Goal: Task Accomplishment & Management: Use online tool/utility

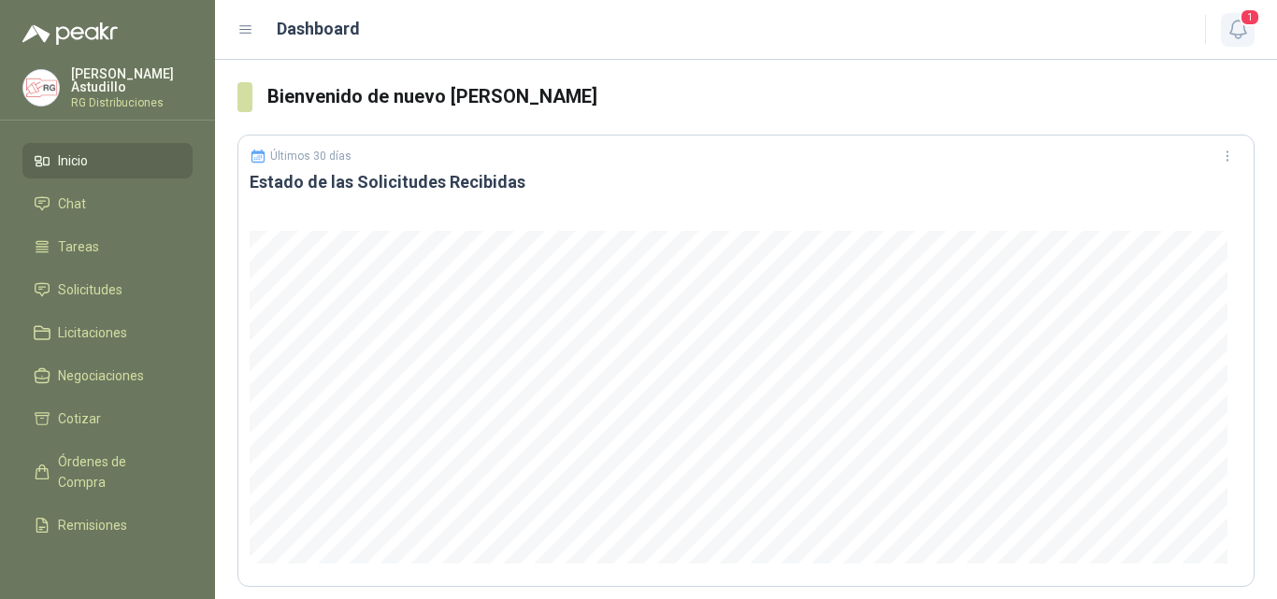
click at [1252, 37] on button "1" at bounding box center [1238, 30] width 34 height 34
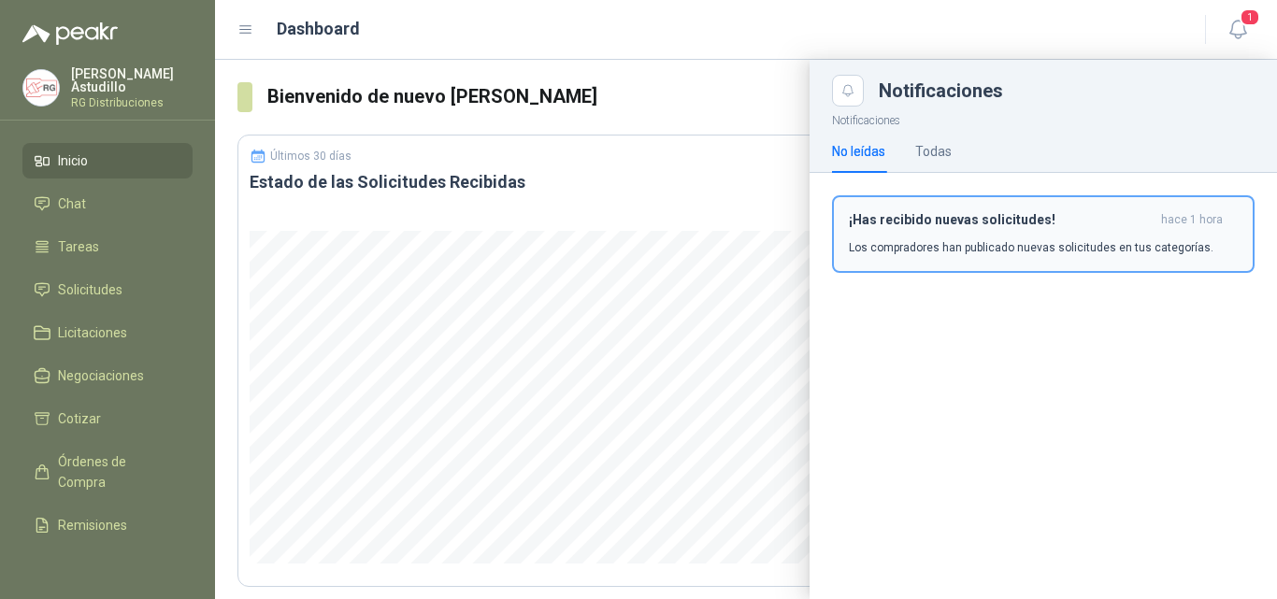
click at [1078, 235] on div "¡Has recibido nuevas solicitudes! hace 1 hora Los compradores han publicado nue…" at bounding box center [1043, 234] width 389 height 44
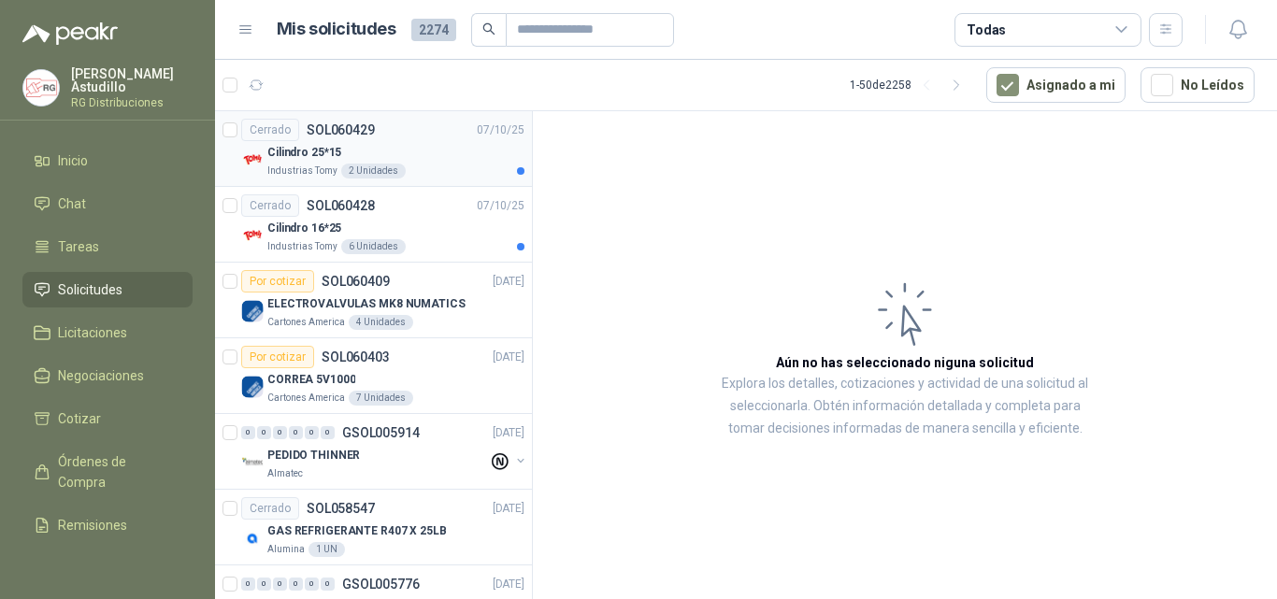
click at [463, 156] on div "Cilindro 25*15" at bounding box center [395, 152] width 257 height 22
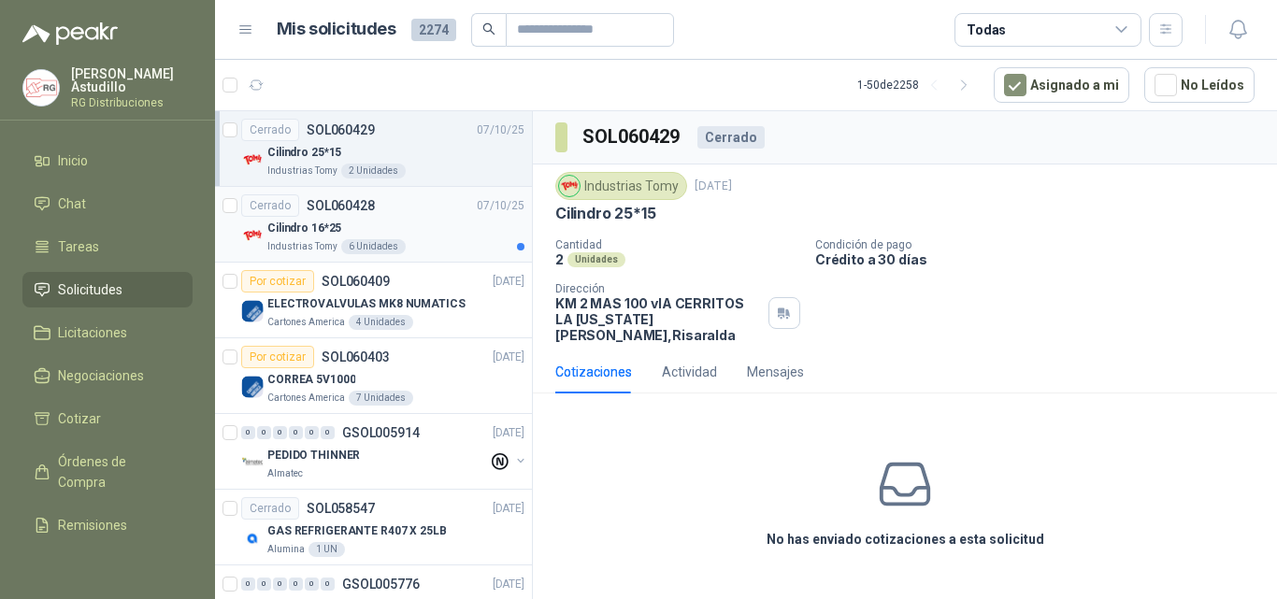
click at [398, 223] on div "Cilindro 16*25" at bounding box center [395, 228] width 257 height 22
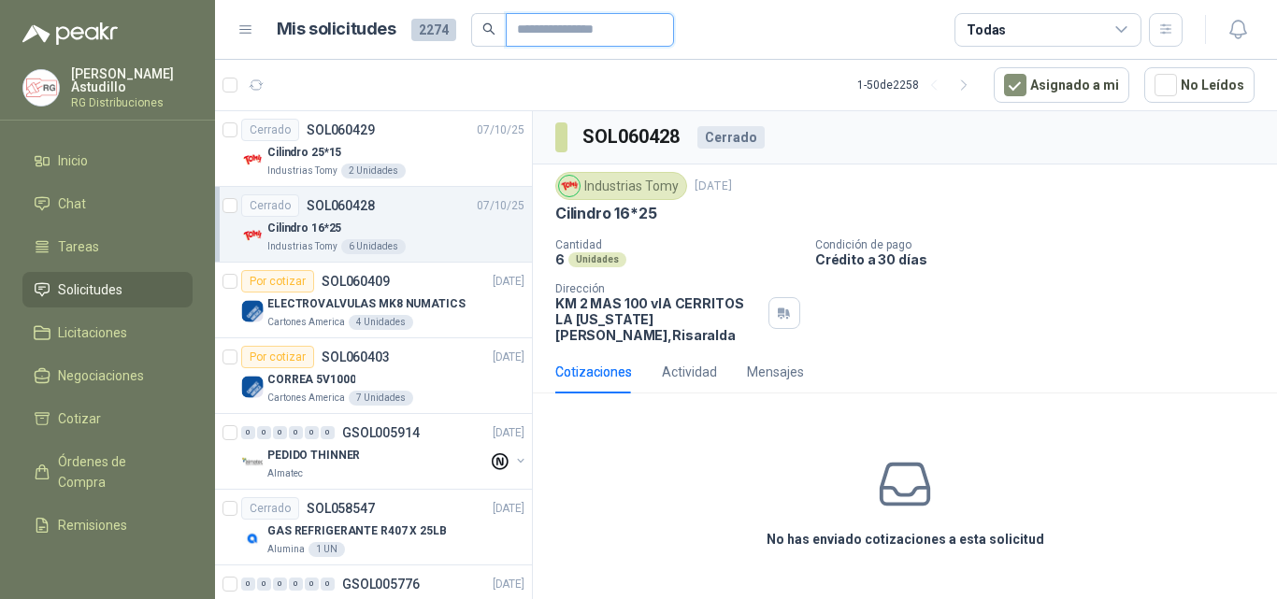
click at [541, 28] on input "text" at bounding box center [582, 30] width 131 height 32
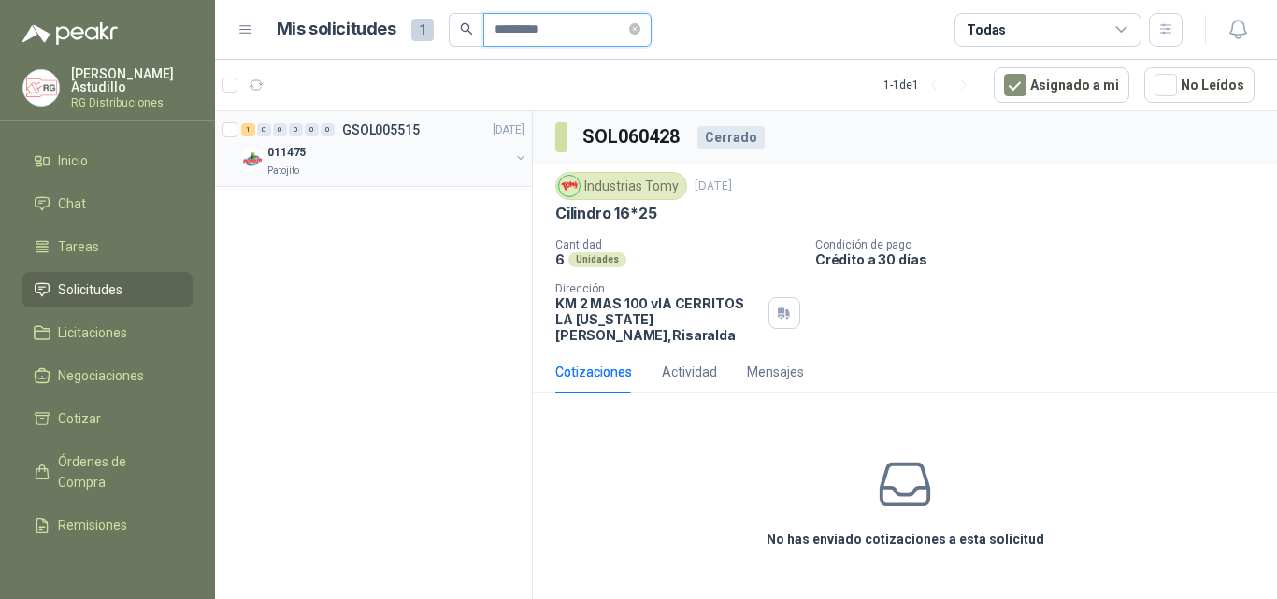
type input "*********"
click at [348, 152] on div "011475" at bounding box center [388, 152] width 242 height 22
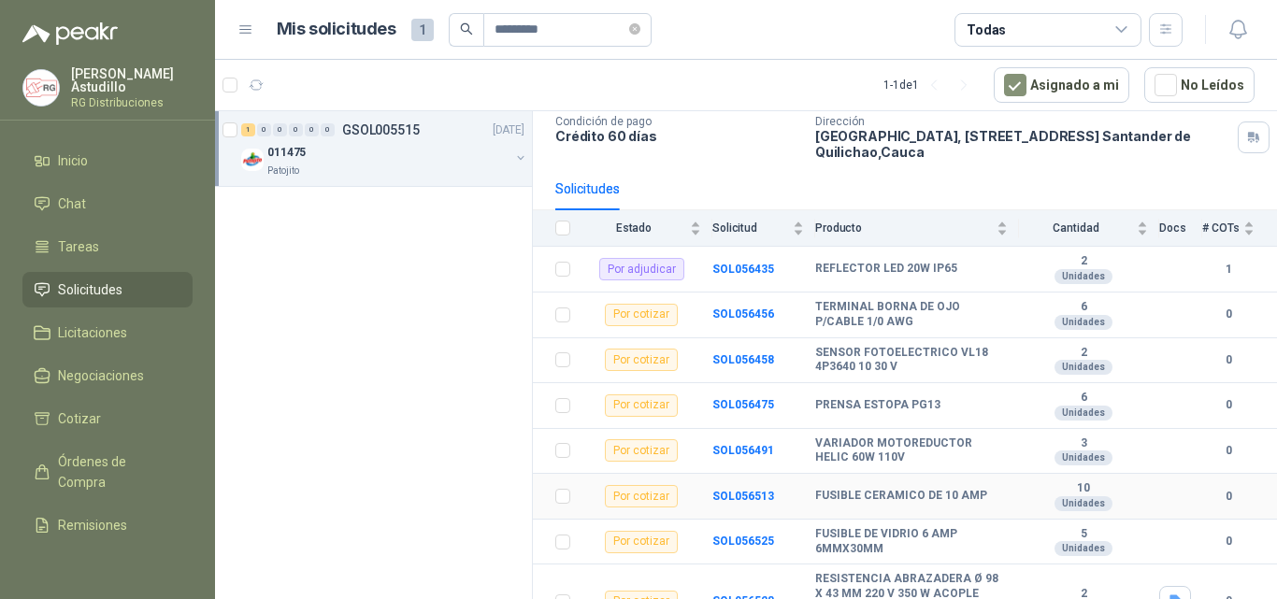
scroll to position [221, 0]
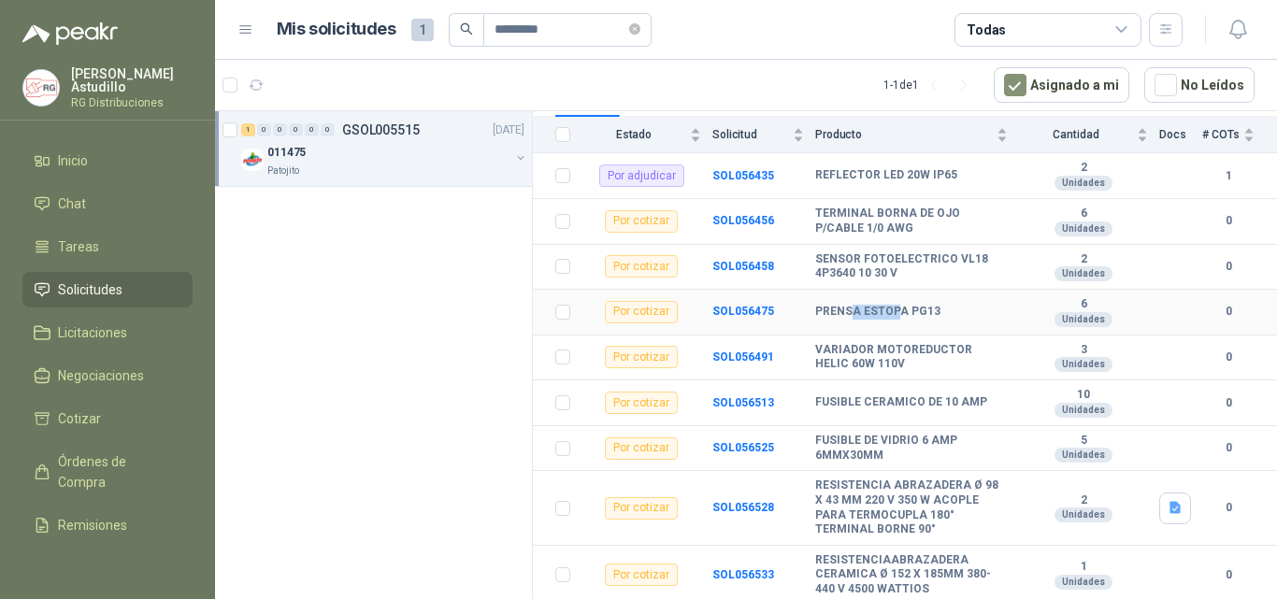
click at [909, 311] on b "PRENSA ESTOPA PG13" at bounding box center [877, 312] width 125 height 15
drag, startPoint x: 847, startPoint y: 214, endPoint x: 887, endPoint y: 219, distance: 40.5
click at [886, 219] on b "TERMINAL BORNA DE OJO P/CABLE 1/0 AWG" at bounding box center [911, 221] width 193 height 29
drag, startPoint x: 902, startPoint y: 316, endPoint x: 878, endPoint y: 284, distance: 40.0
click at [898, 311] on b "PRENSA ESTOPA PG13" at bounding box center [877, 312] width 125 height 15
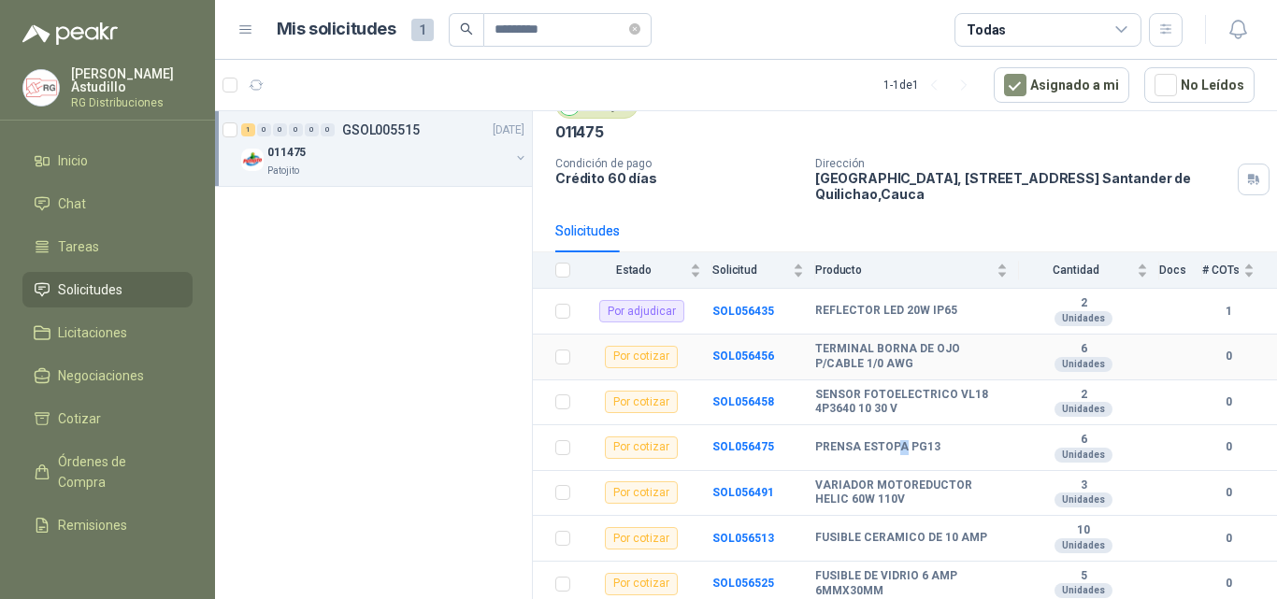
scroll to position [127, 0]
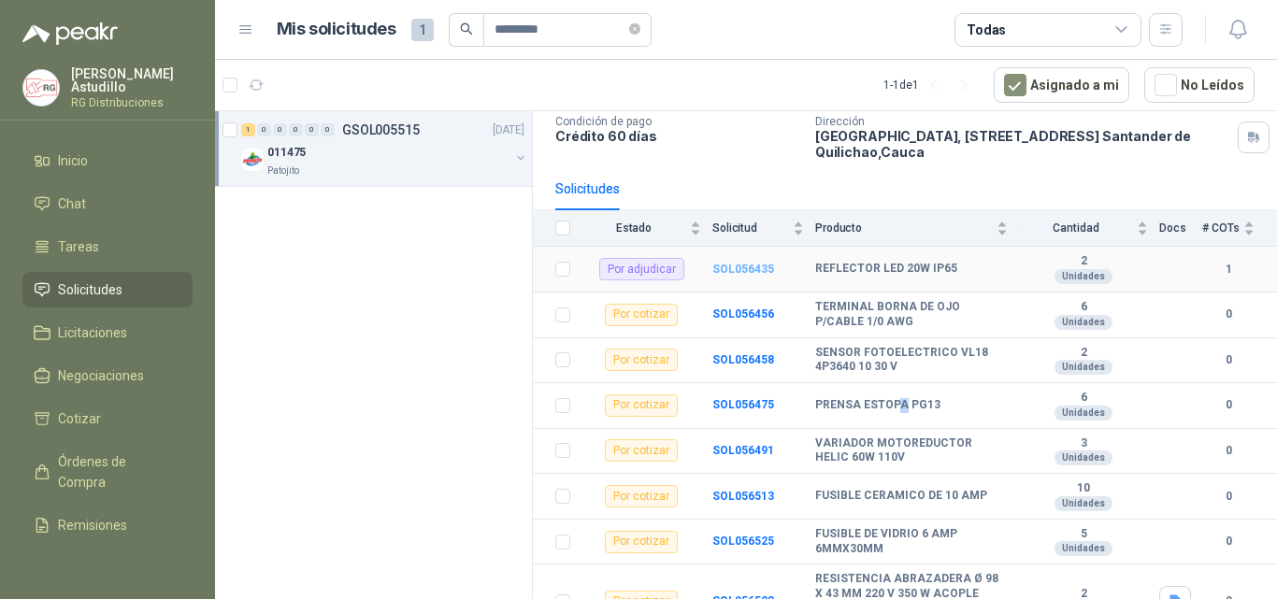
click at [746, 267] on b "SOL056435" at bounding box center [743, 269] width 62 height 13
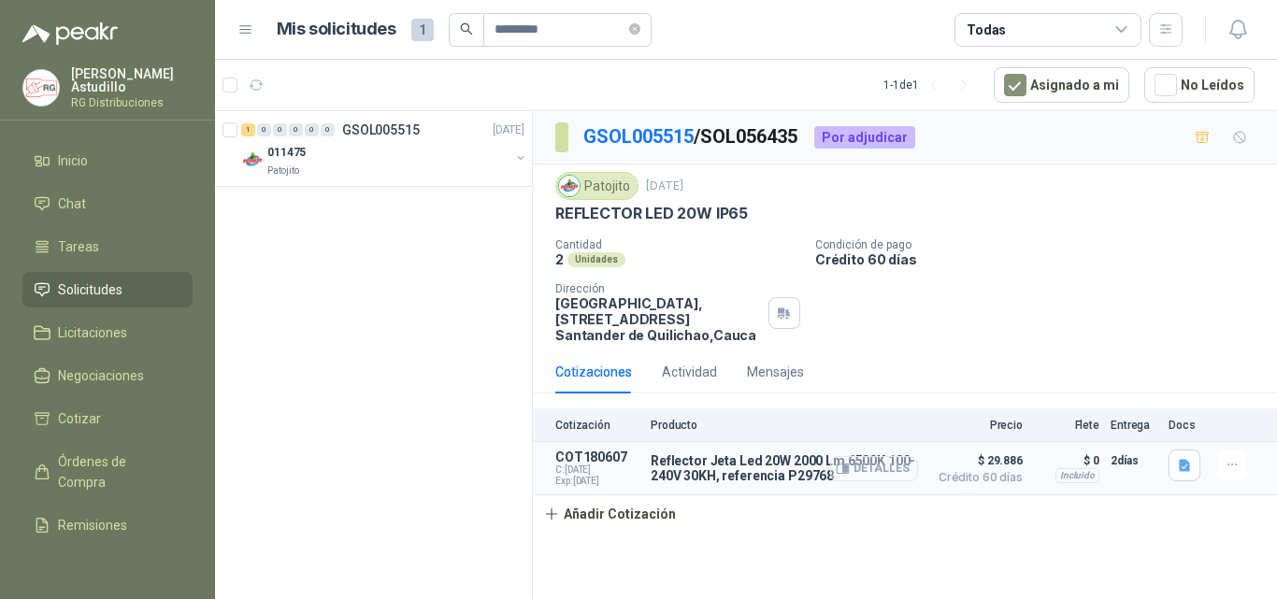
click at [840, 464] on icon "button" at bounding box center [842, 469] width 14 height 14
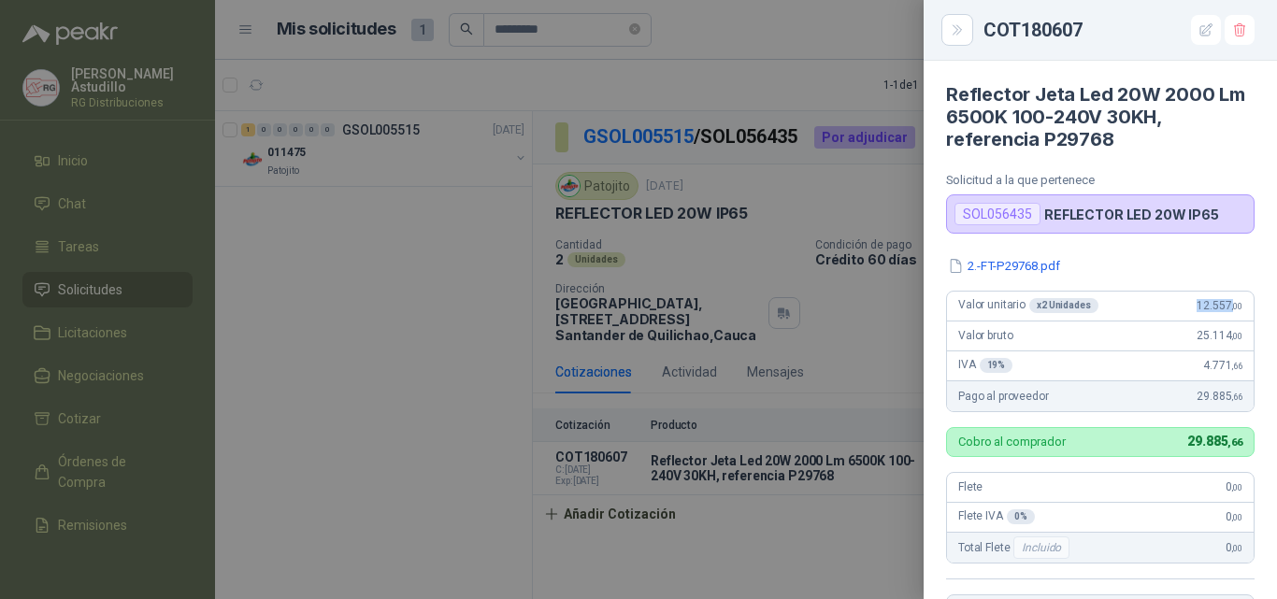
drag, startPoint x: 1181, startPoint y: 304, endPoint x: 1220, endPoint y: 302, distance: 38.4
click at [1220, 302] on span "12.557 ,00" at bounding box center [1219, 305] width 46 height 13
click at [906, 357] on div at bounding box center [638, 299] width 1277 height 599
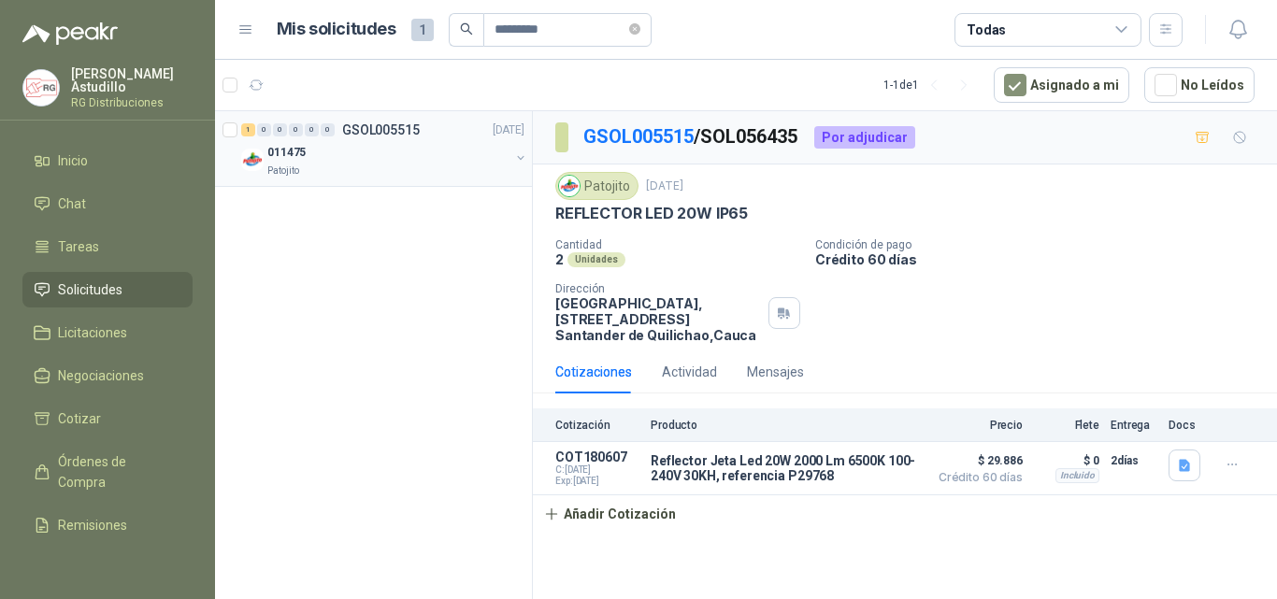
click at [425, 151] on div "011475" at bounding box center [388, 152] width 242 height 22
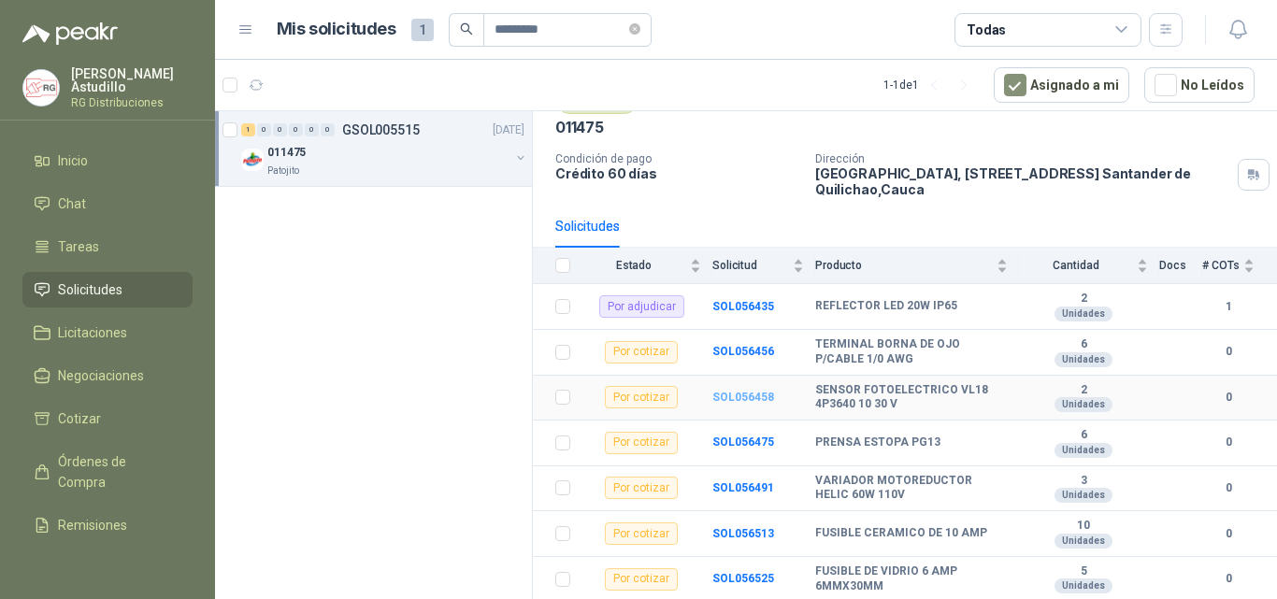
scroll to position [187, 0]
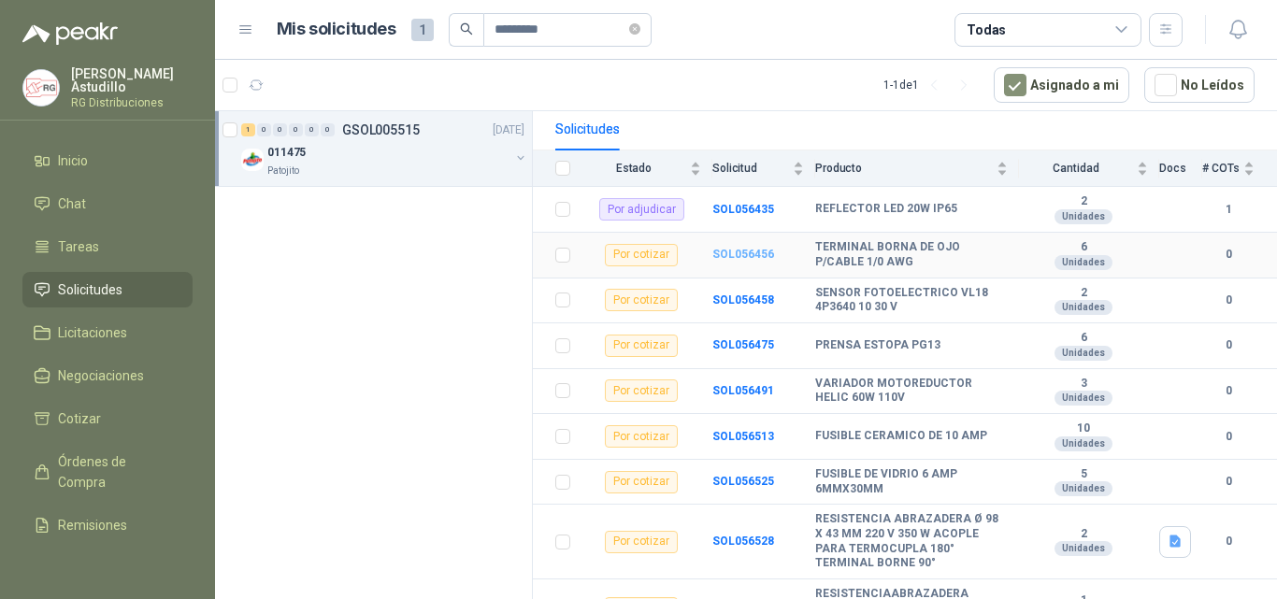
click at [742, 250] on b "SOL056456" at bounding box center [743, 254] width 62 height 13
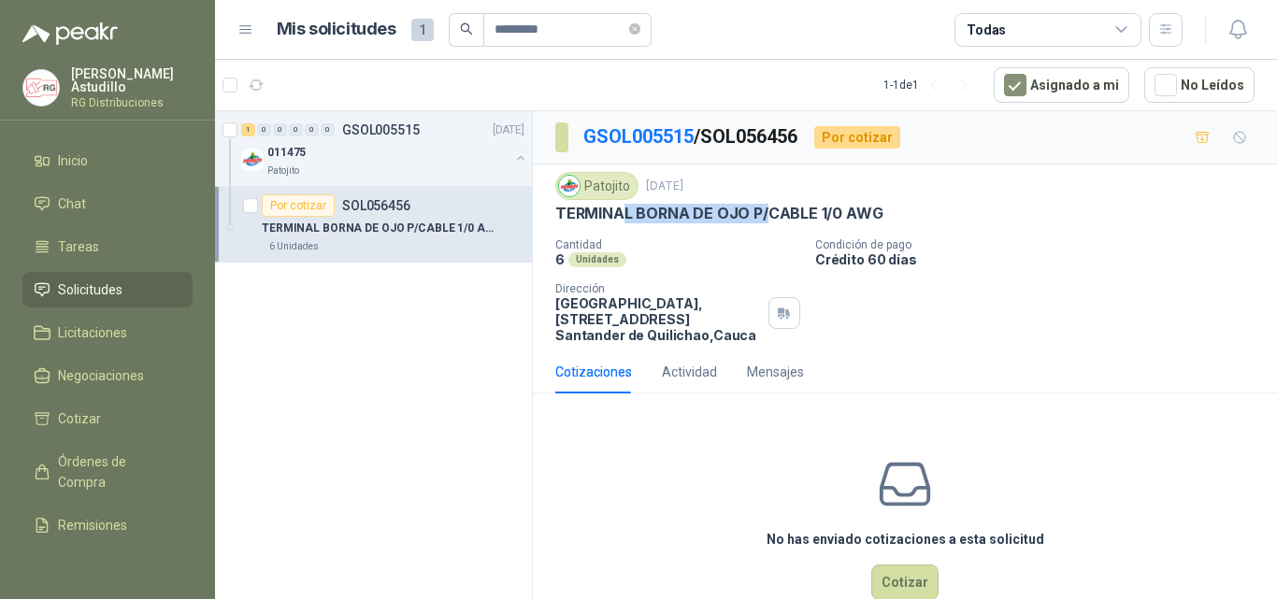
drag, startPoint x: 621, startPoint y: 220, endPoint x: 766, endPoint y: 214, distance: 145.9
click at [765, 213] on p "TERMINAL BORNA DE OJO P/CABLE 1/0 AWG" at bounding box center [718, 214] width 327 height 20
click at [752, 239] on p "Cantidad" at bounding box center [677, 244] width 245 height 13
click at [893, 579] on button "Cotizar" at bounding box center [904, 582] width 67 height 36
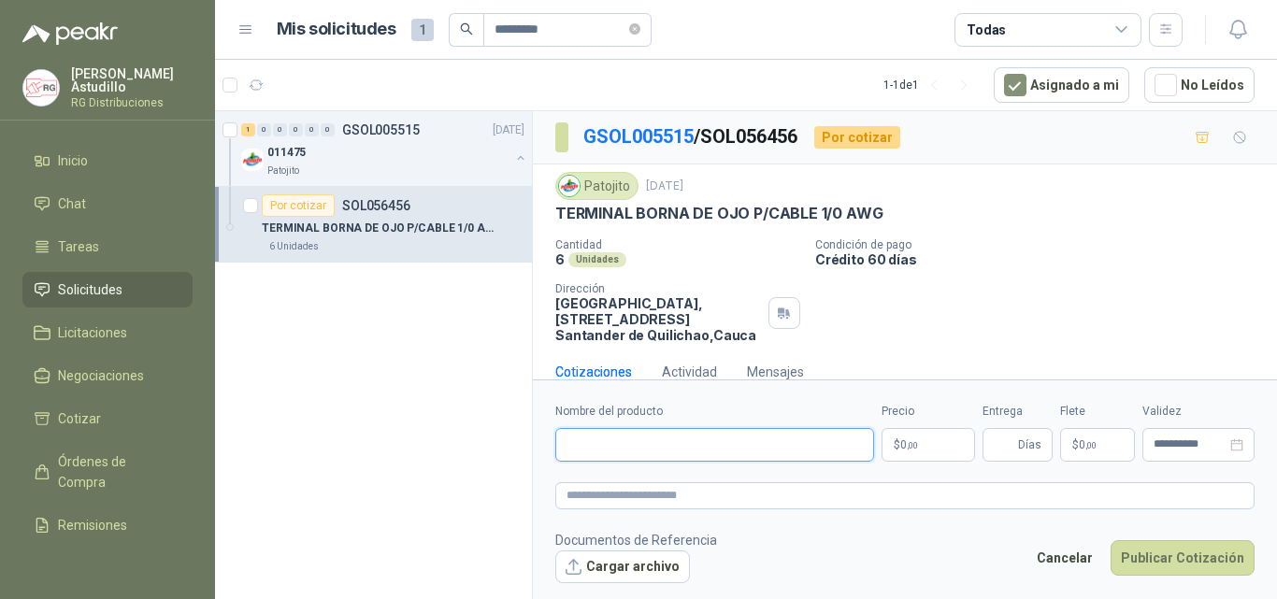
click at [728, 444] on input "Nombre del producto" at bounding box center [714, 445] width 319 height 34
paste input "**********"
type input "**********"
click at [909, 448] on span ",00" at bounding box center [911, 445] width 11 height 10
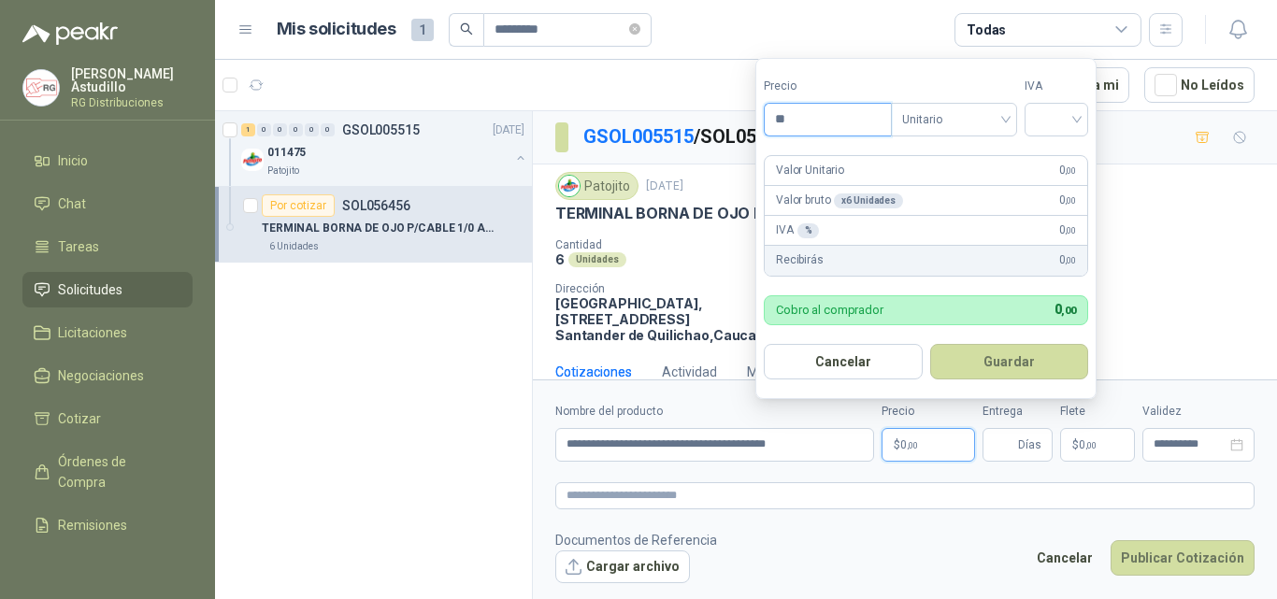
paste input "****"
type input "*******"
click at [1063, 119] on input "search" at bounding box center [1055, 118] width 41 height 28
click at [1056, 157] on div "19%" at bounding box center [1060, 158] width 35 height 21
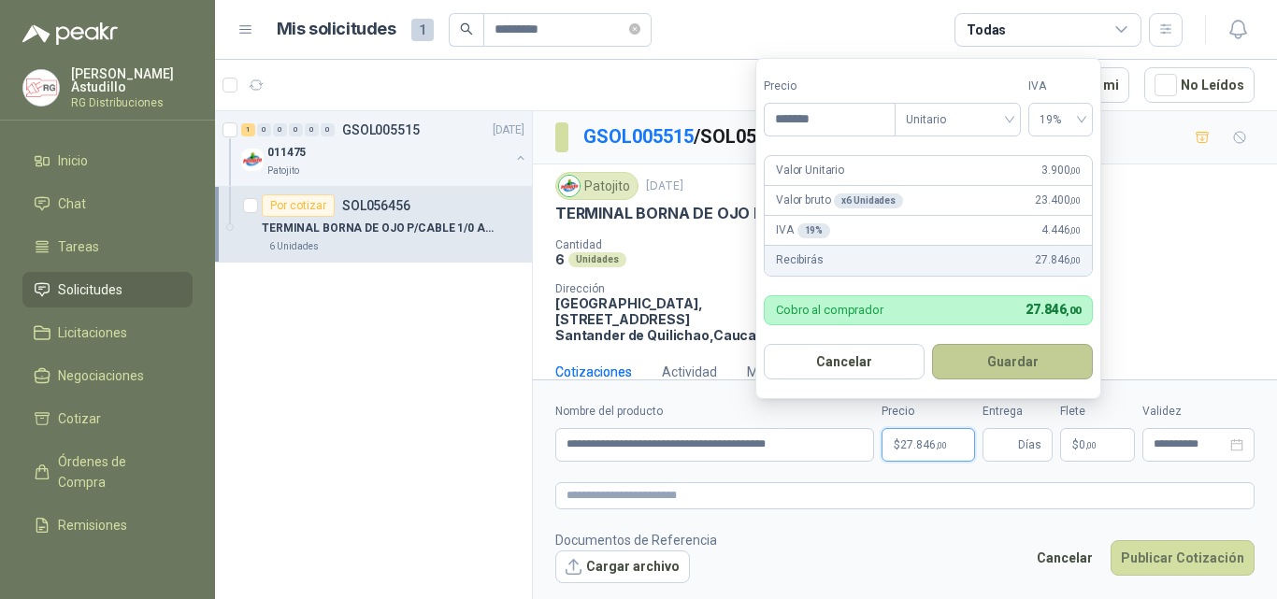
click at [1014, 362] on button "Guardar" at bounding box center [1012, 362] width 161 height 36
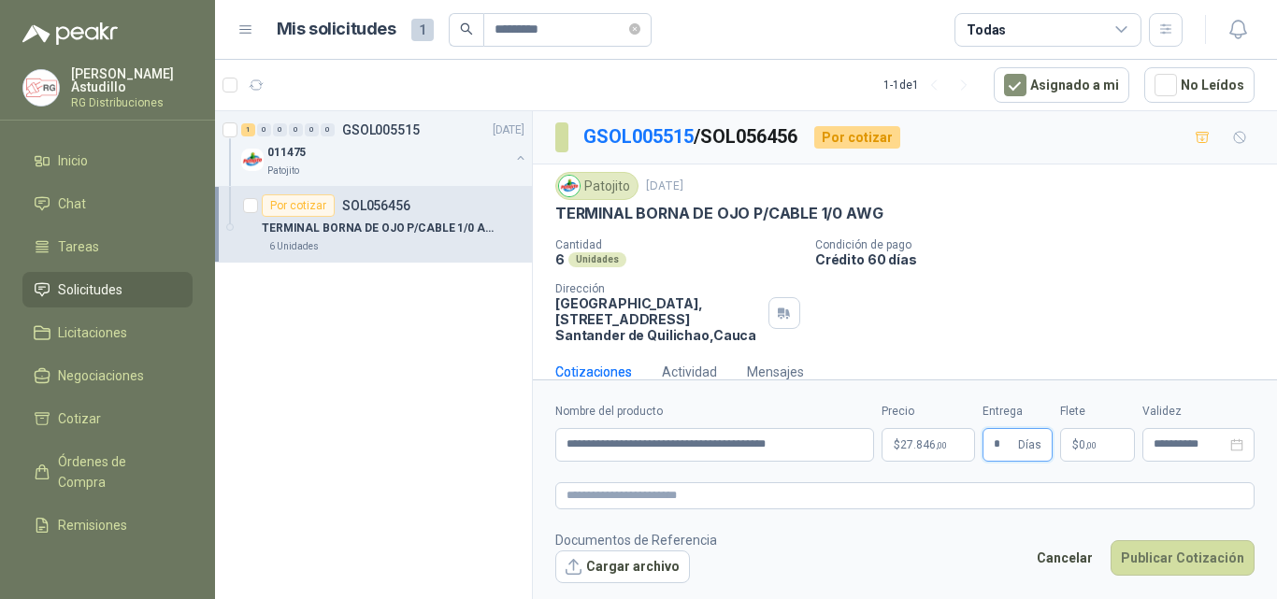
type input "*"
click at [1169, 445] on input "**********" at bounding box center [1189, 444] width 73 height 12
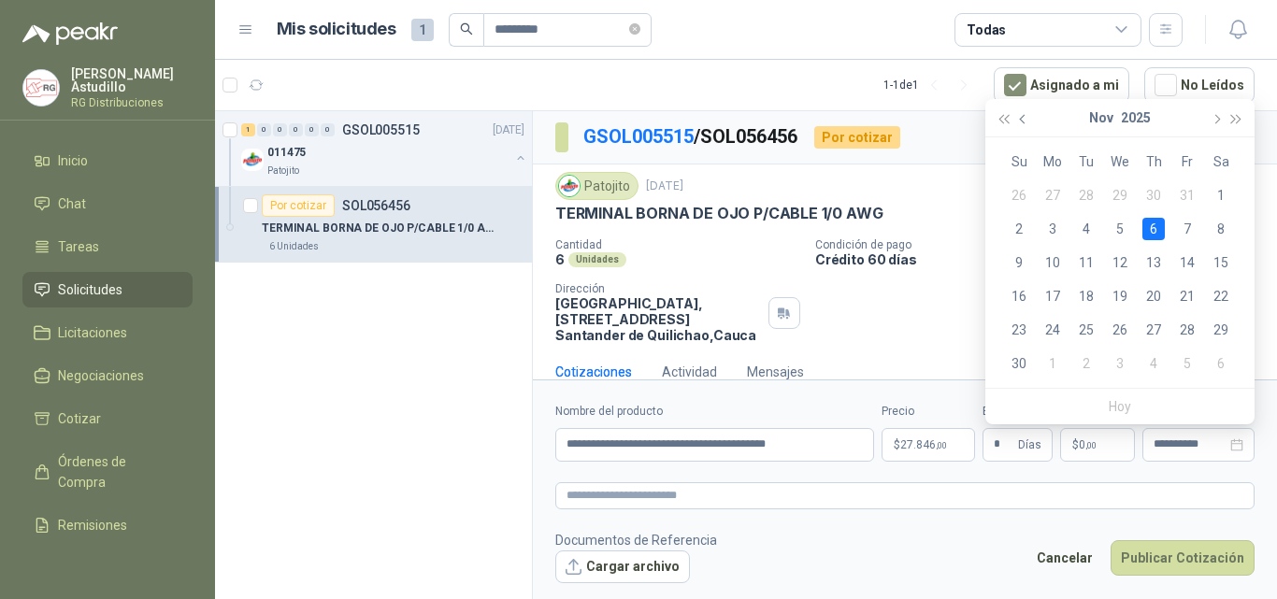
click at [1022, 117] on span "button" at bounding box center [1024, 118] width 9 height 9
type input "**********"
click at [1161, 263] on div "16" at bounding box center [1153, 262] width 22 height 22
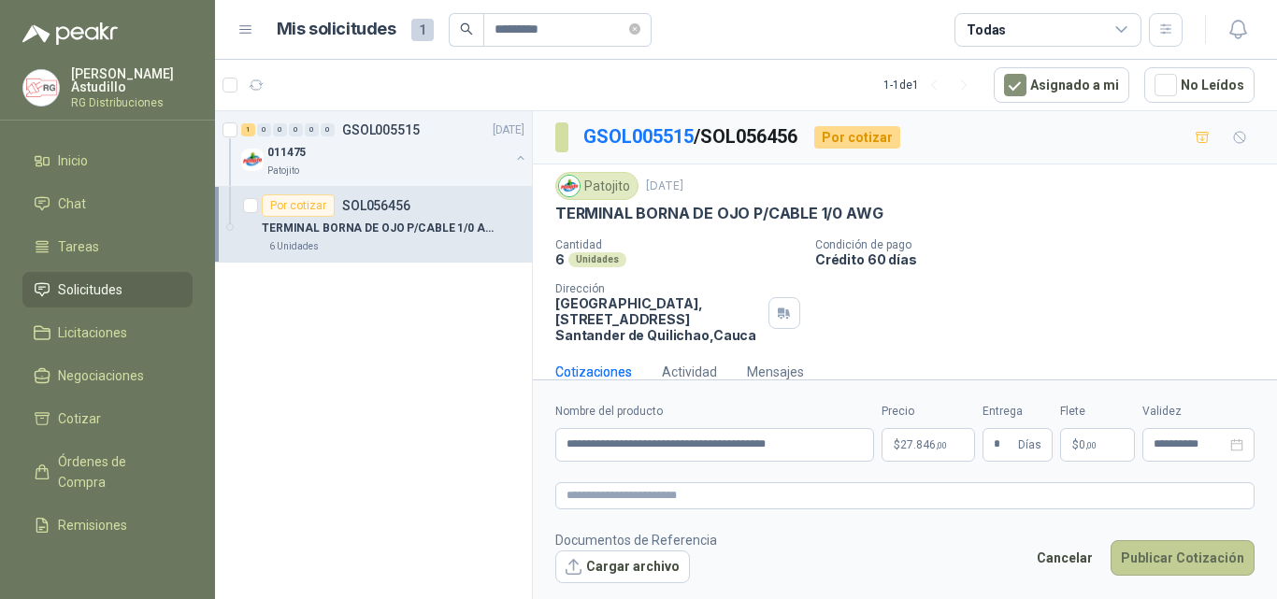
click at [1193, 563] on button "Publicar Cotización" at bounding box center [1182, 558] width 144 height 36
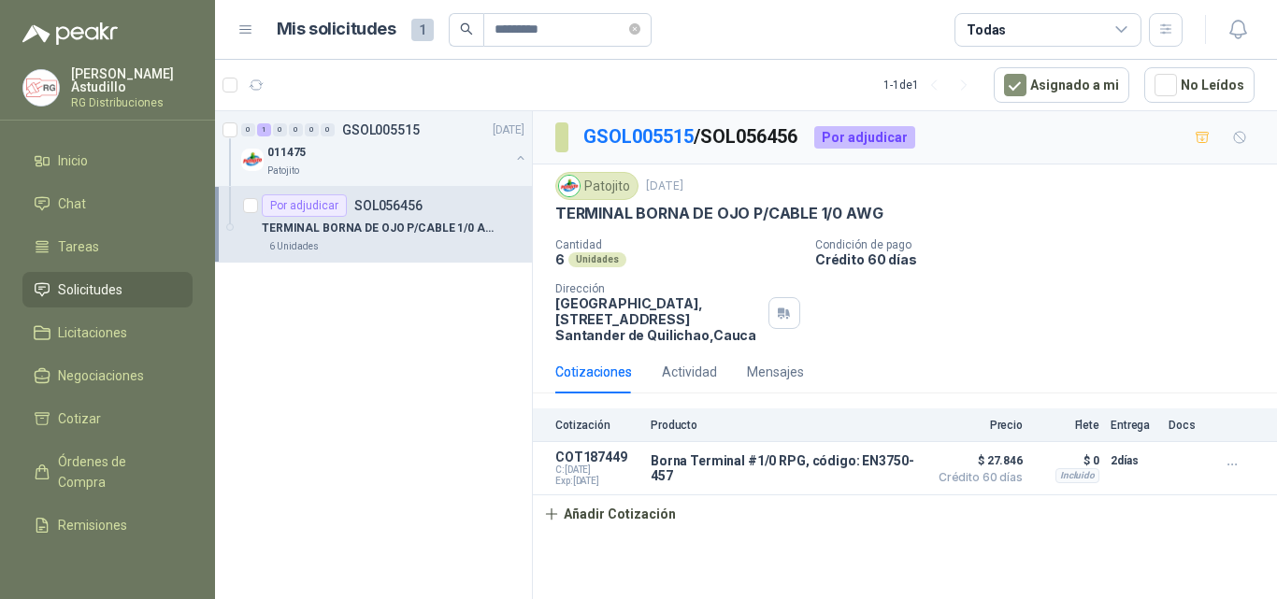
click at [880, 127] on div "Por adjudicar" at bounding box center [864, 137] width 101 height 22
click at [880, 132] on div "Por adjudicar" at bounding box center [864, 137] width 101 height 22
click at [950, 234] on div "Patojito [DATE] TERMINAL [PERSON_NAME] P/CABLE 1/0 AWG Cantidad 6 Unidades Cond…" at bounding box center [904, 257] width 699 height 171
click at [848, 468] on icon "button" at bounding box center [845, 468] width 5 height 7
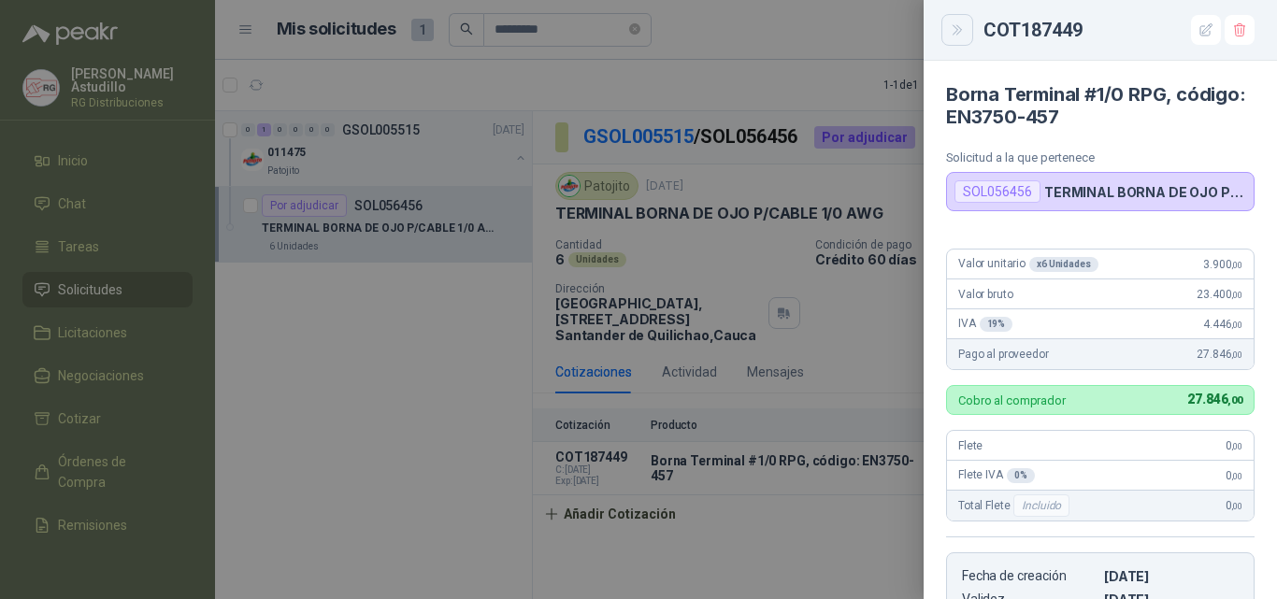
click at [967, 28] on button "Close" at bounding box center [957, 30] width 32 height 32
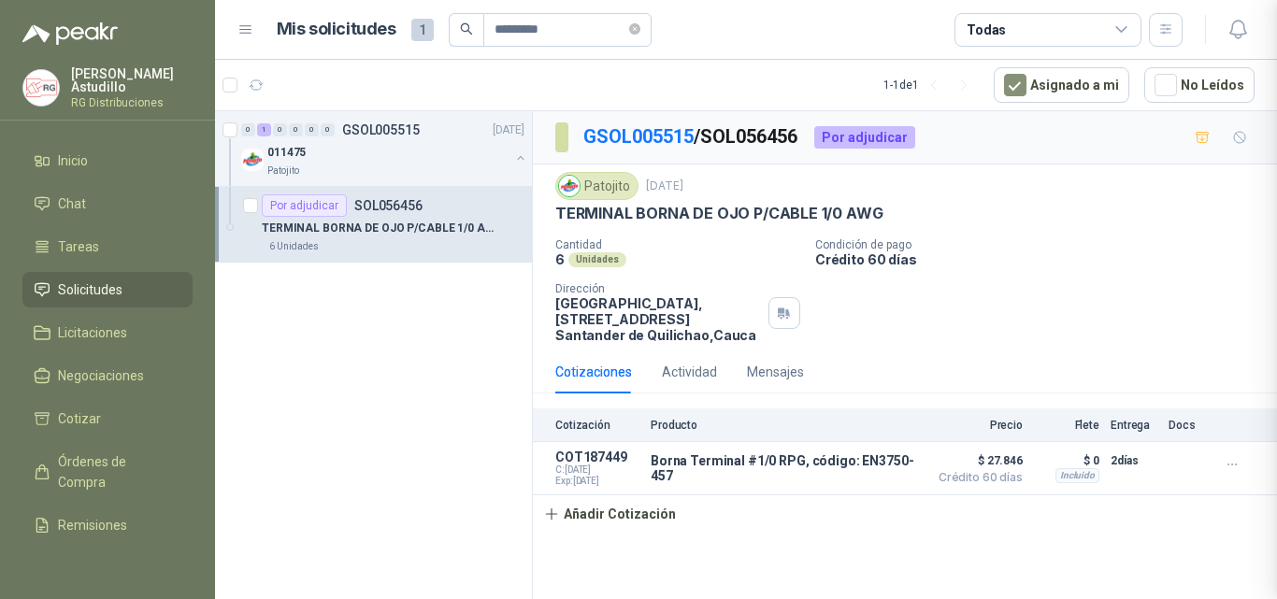
scroll to position [381, 0]
click at [408, 157] on div "011475" at bounding box center [388, 152] width 242 height 22
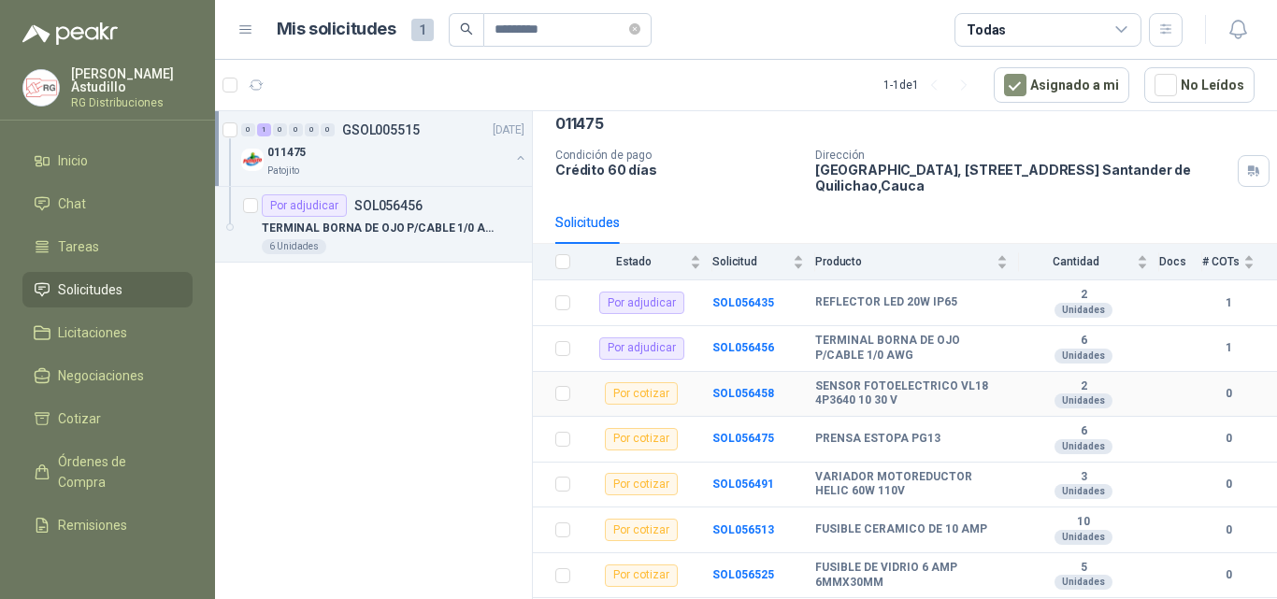
scroll to position [187, 0]
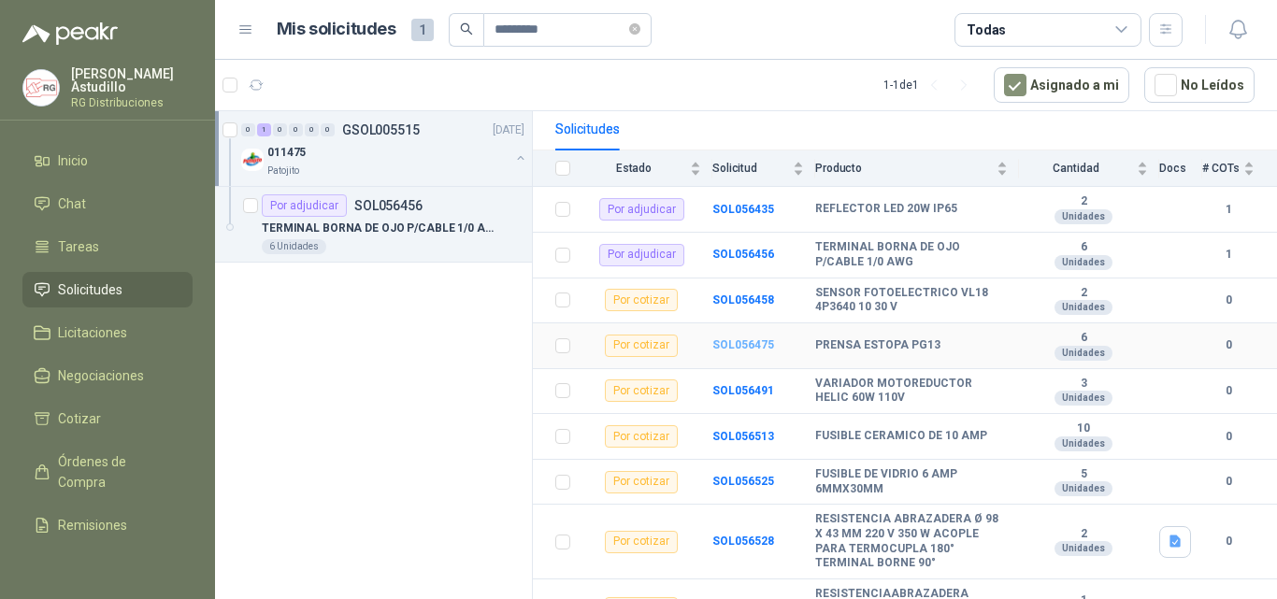
click at [735, 351] on b "SOL056475" at bounding box center [743, 344] width 62 height 13
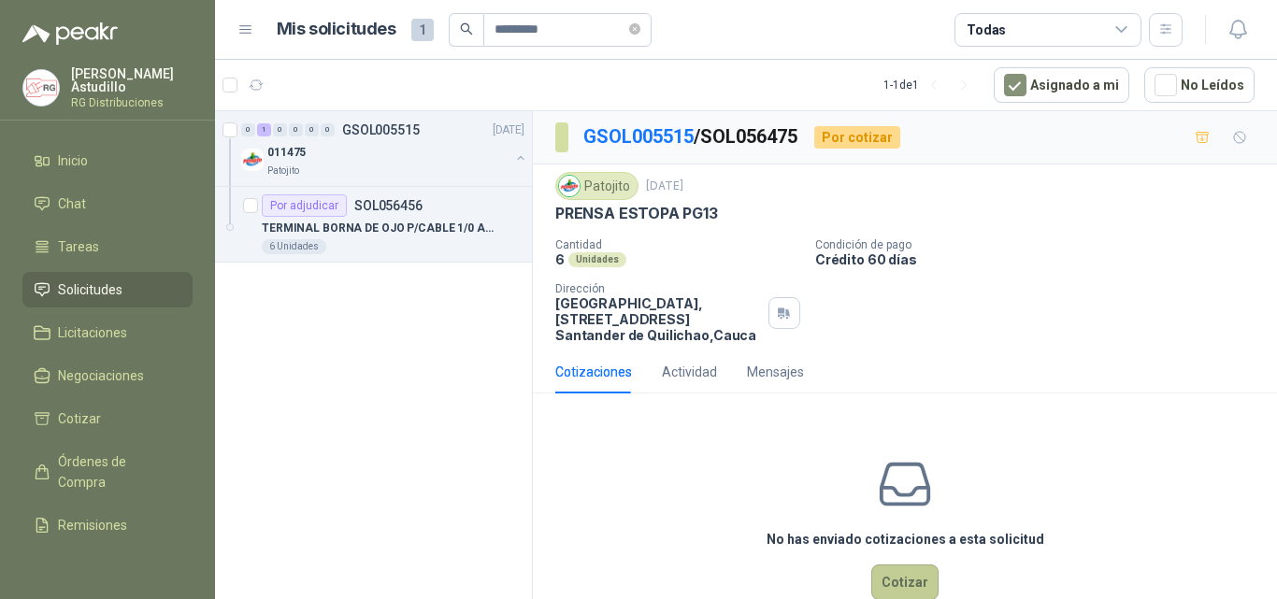
click at [876, 576] on button "Cotizar" at bounding box center [904, 582] width 67 height 36
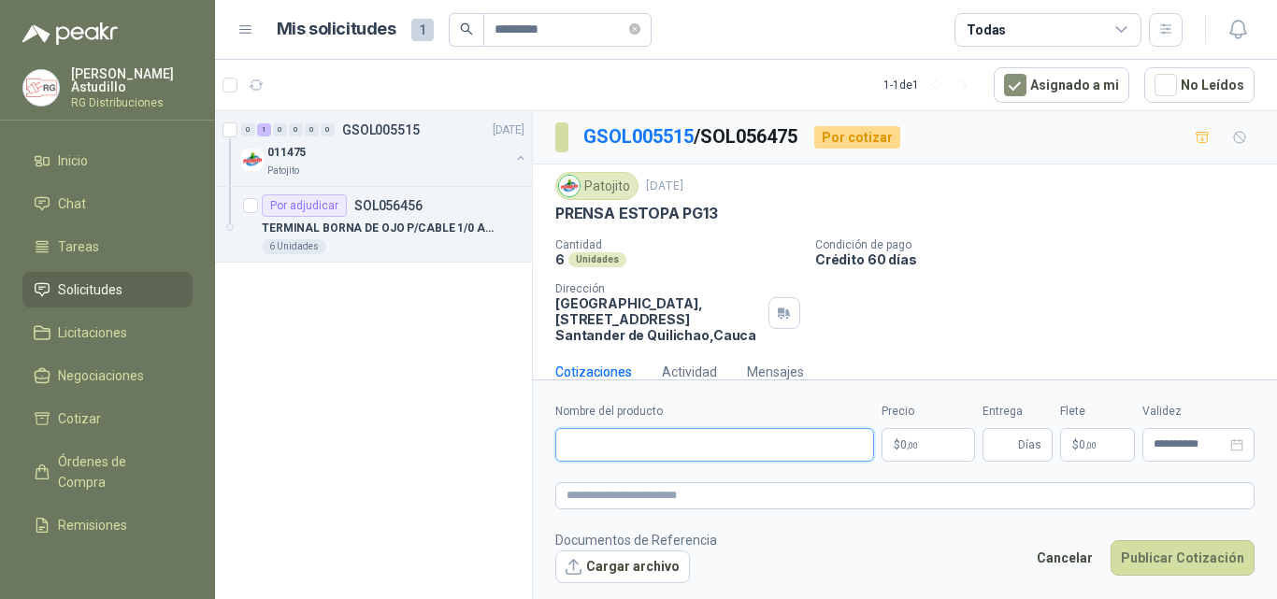
click at [702, 448] on input "Nombre del producto" at bounding box center [714, 445] width 319 height 34
paste input "**********"
paste input "*********"
type input "**********"
click at [902, 450] on span "0 ,00" at bounding box center [909, 444] width 18 height 11
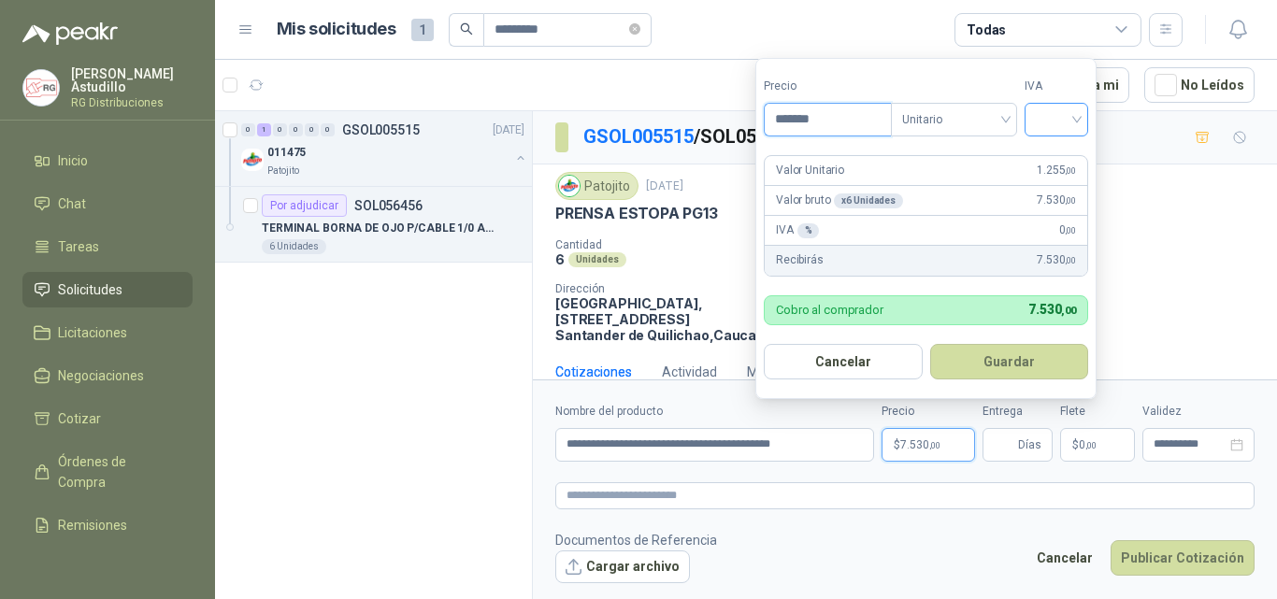
type input "*******"
click at [1061, 116] on input "search" at bounding box center [1055, 118] width 41 height 28
click at [1054, 164] on div "19%" at bounding box center [1060, 158] width 35 height 21
click at [1027, 362] on button "Guardar" at bounding box center [1012, 362] width 161 height 36
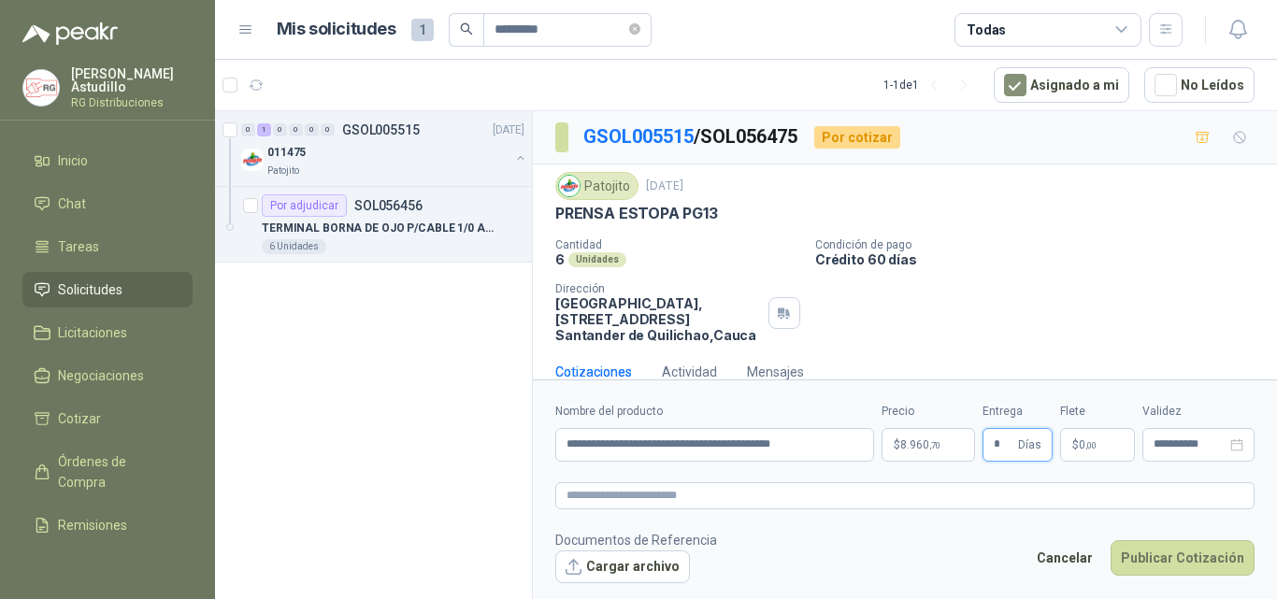
type input "*"
click at [1181, 456] on div "**********" at bounding box center [1198, 445] width 112 height 34
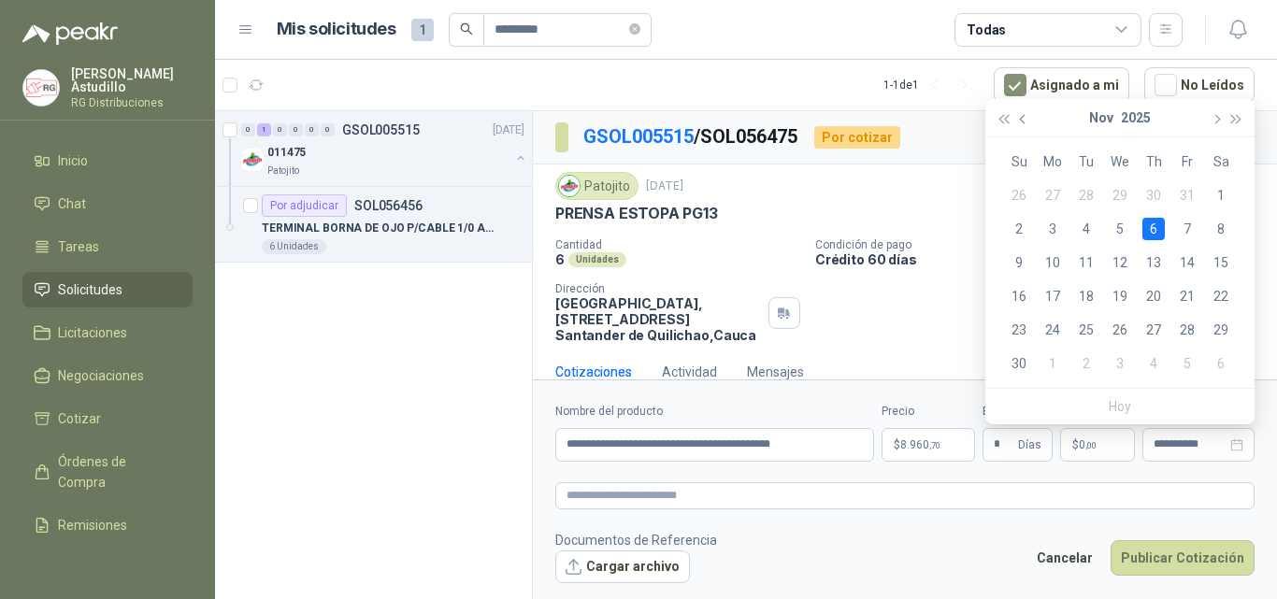
click at [1017, 114] on button "button" at bounding box center [1023, 117] width 21 height 37
type input "**********"
click at [1151, 264] on div "16" at bounding box center [1153, 262] width 22 height 22
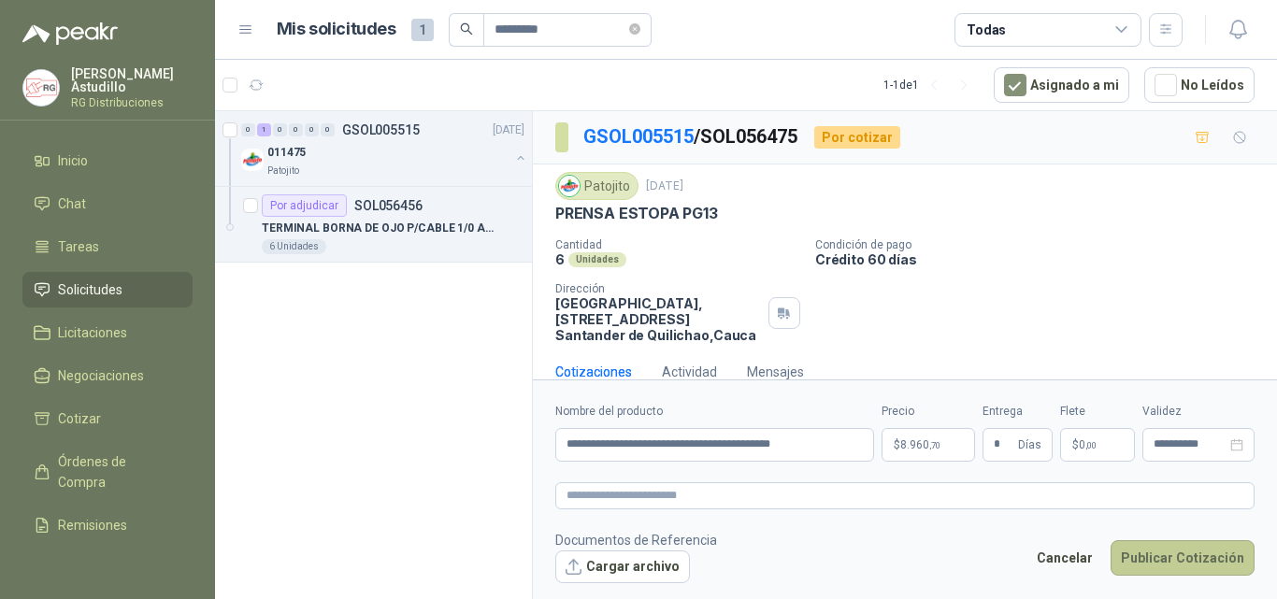
click at [1177, 562] on button "Publicar Cotización" at bounding box center [1182, 558] width 144 height 36
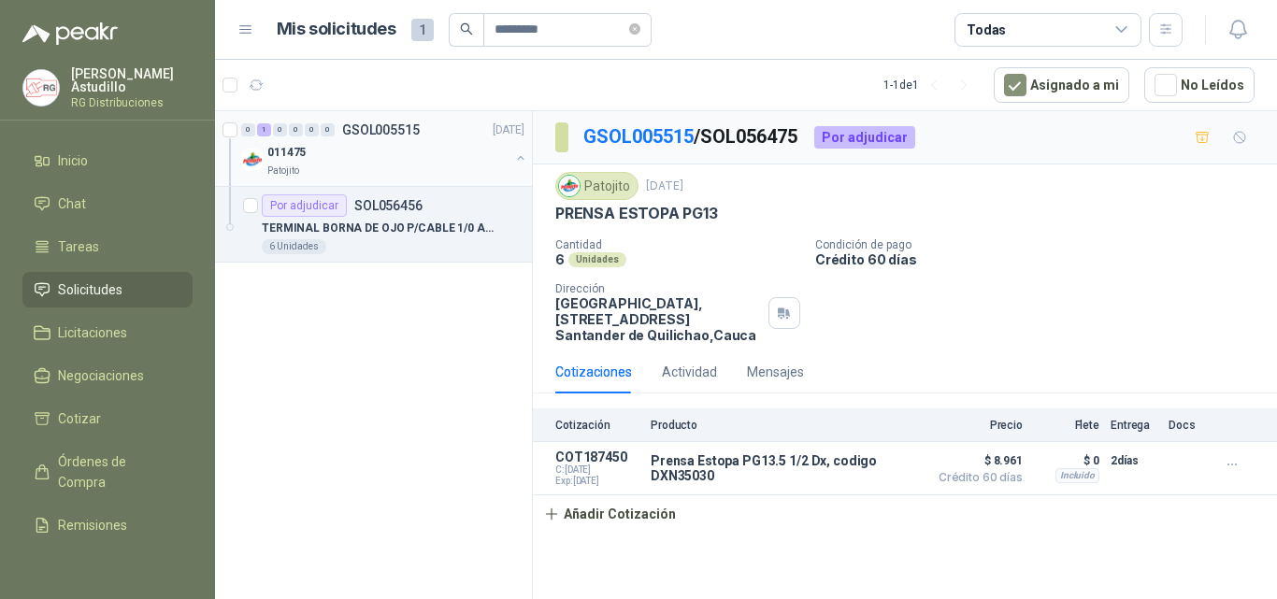
click at [387, 141] on div "011475" at bounding box center [388, 152] width 242 height 22
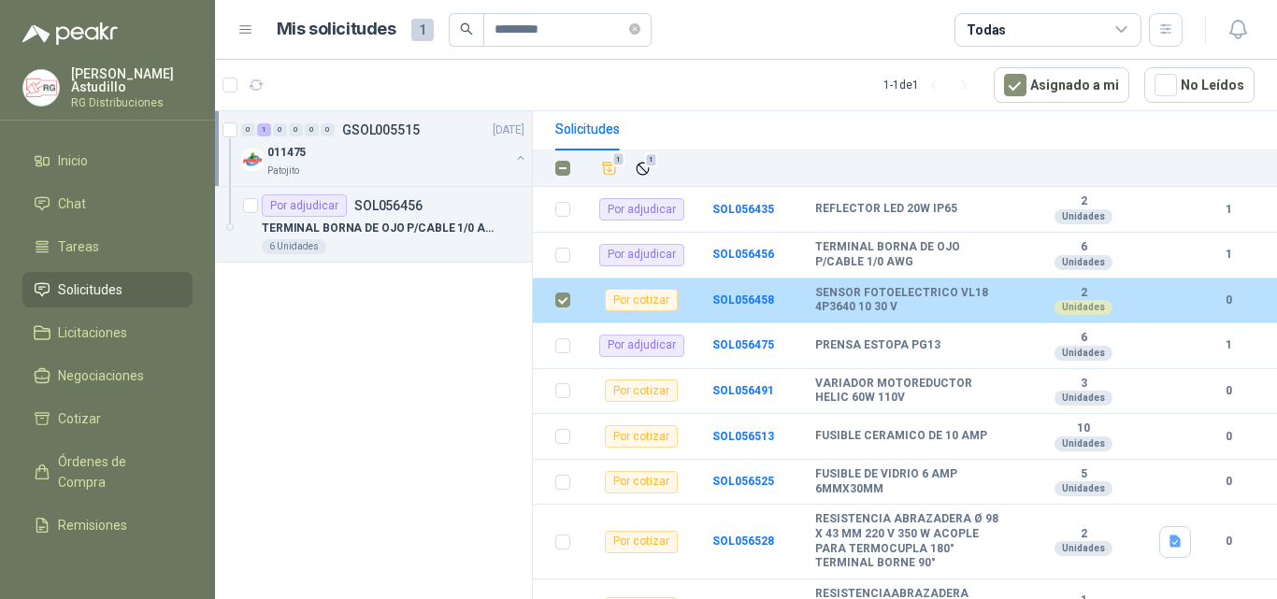
scroll to position [221, 0]
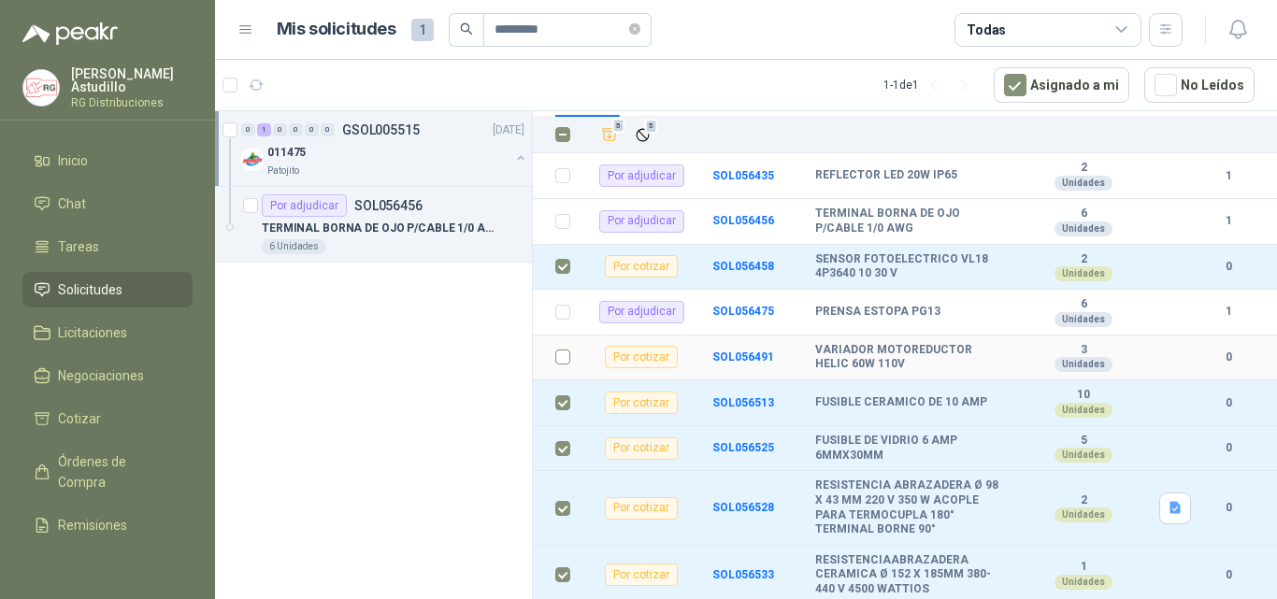
click at [570, 355] on td at bounding box center [557, 358] width 49 height 46
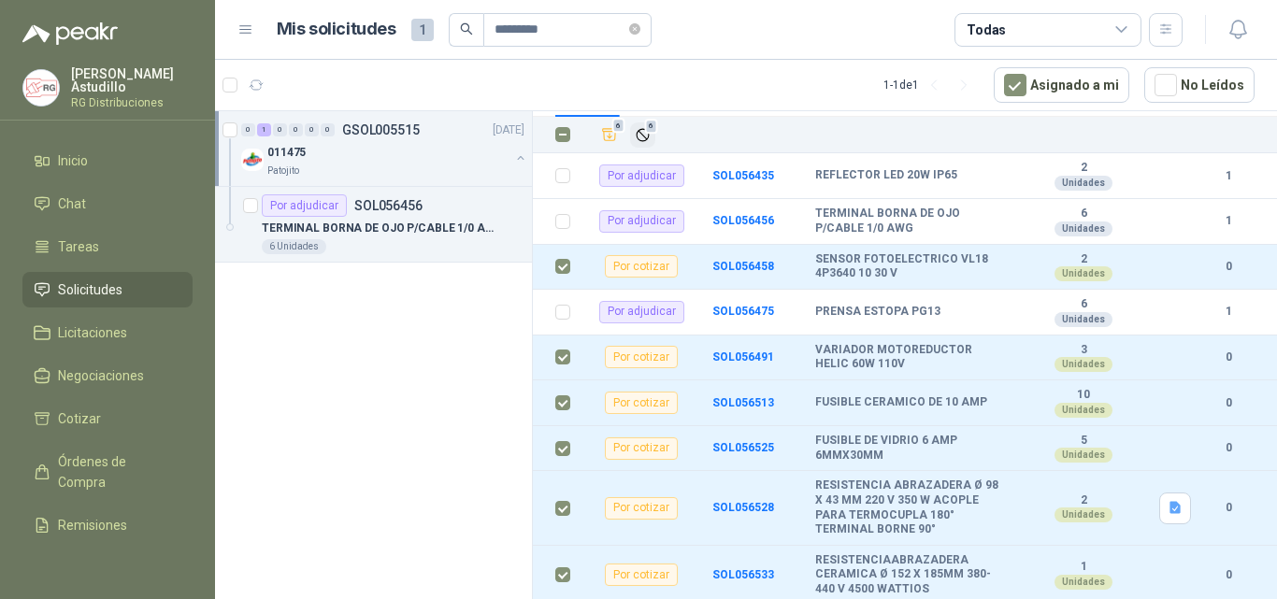
click at [640, 136] on icon "Ignorar" at bounding box center [643, 135] width 16 height 16
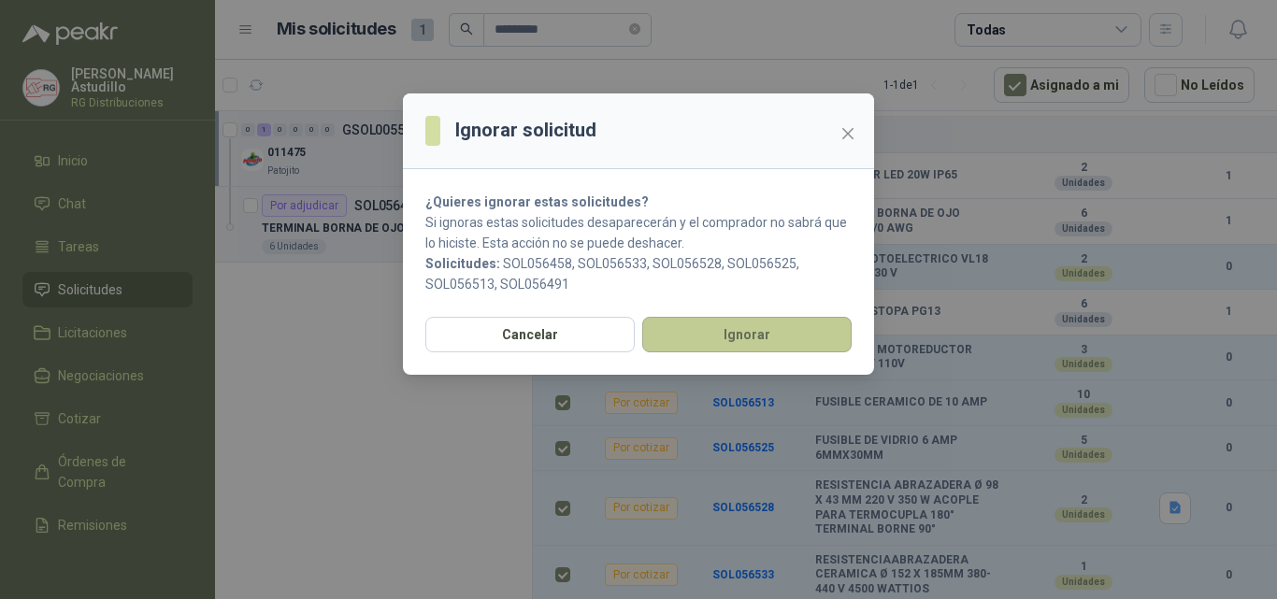
click at [763, 328] on button "Ignorar" at bounding box center [746, 335] width 209 height 36
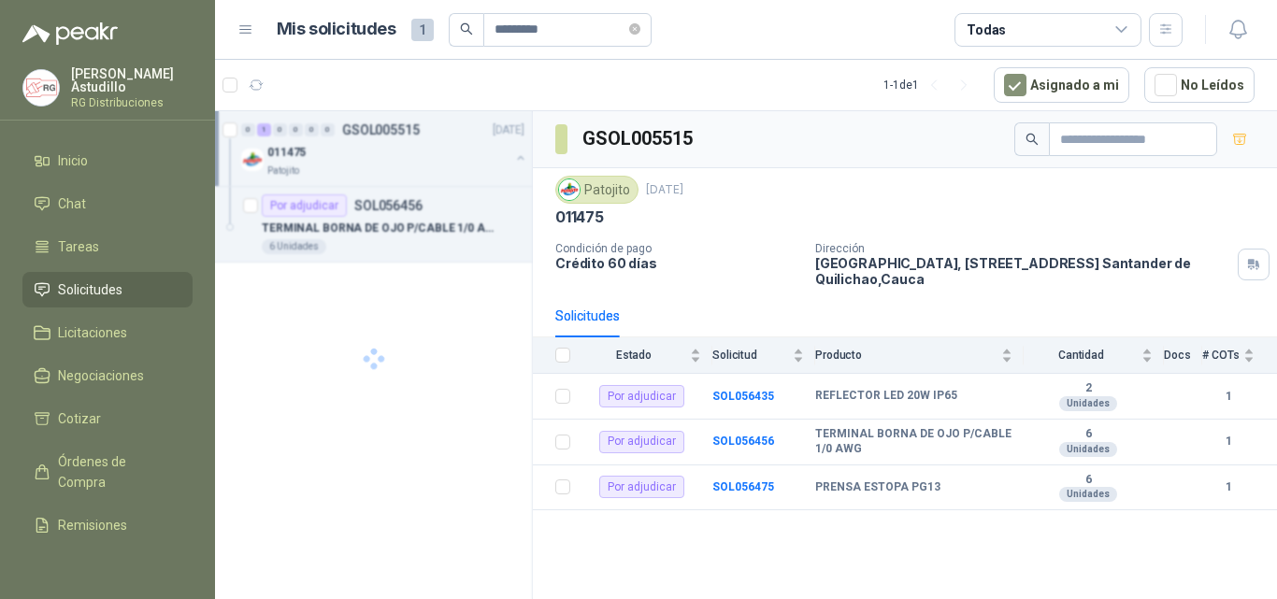
scroll to position [0, 0]
click at [85, 333] on span "Licitaciones" at bounding box center [92, 332] width 69 height 21
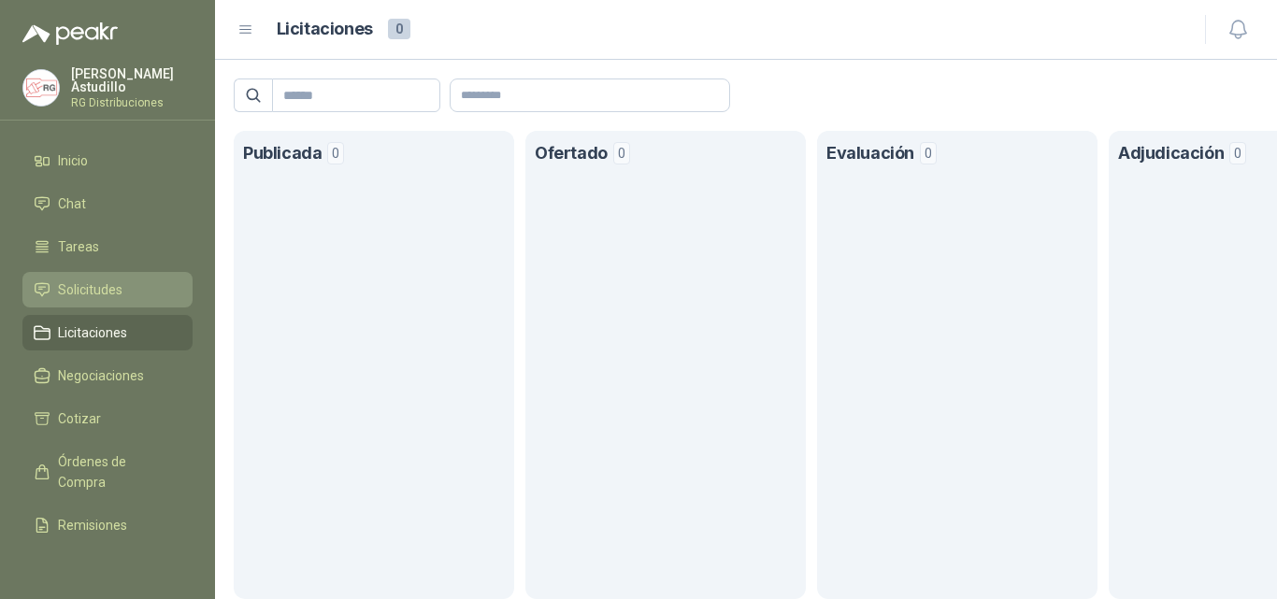
click at [103, 282] on span "Solicitudes" at bounding box center [90, 289] width 64 height 21
